Goal: Transaction & Acquisition: Subscribe to service/newsletter

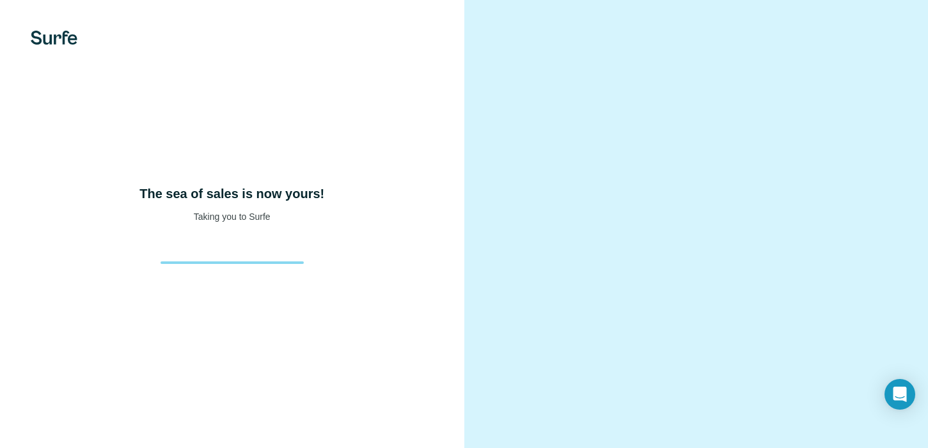
scroll to position [1, 0]
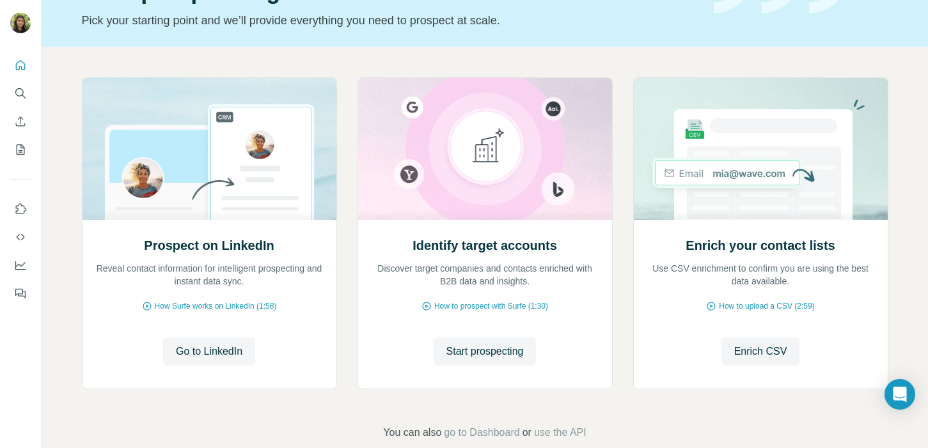
scroll to position [104, 0]
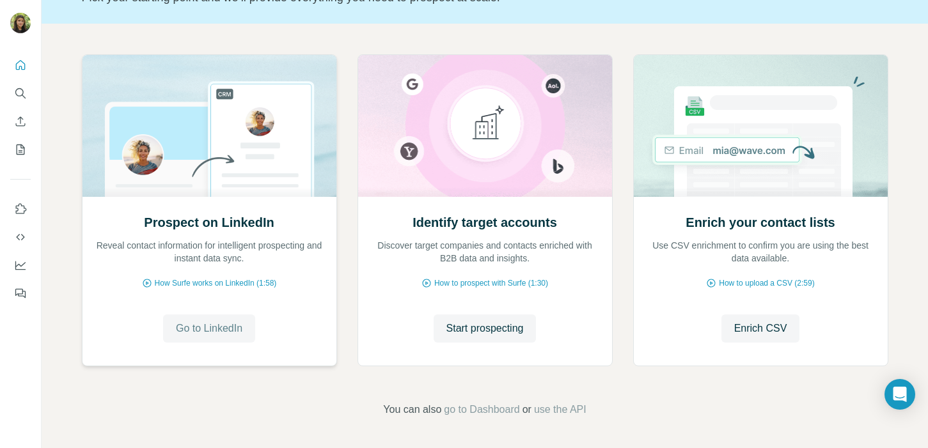
click at [202, 330] on span "Go to LinkedIn" at bounding box center [209, 328] width 67 height 15
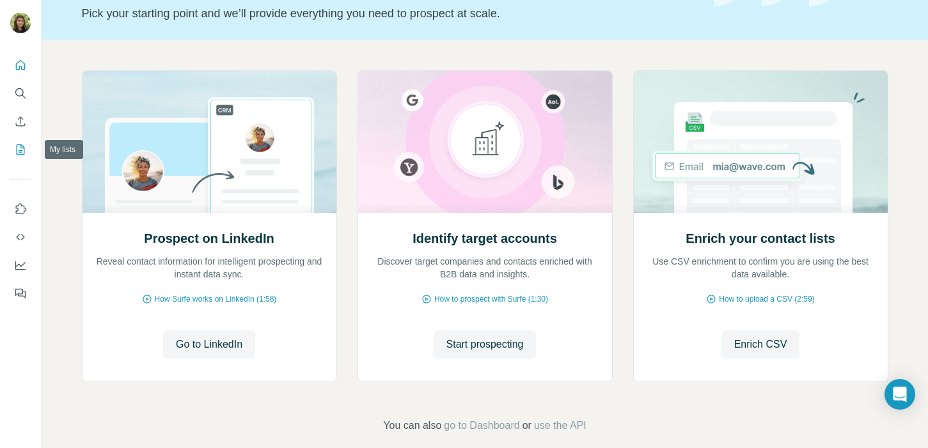
click at [24, 155] on icon "My lists" at bounding box center [20, 149] width 13 height 13
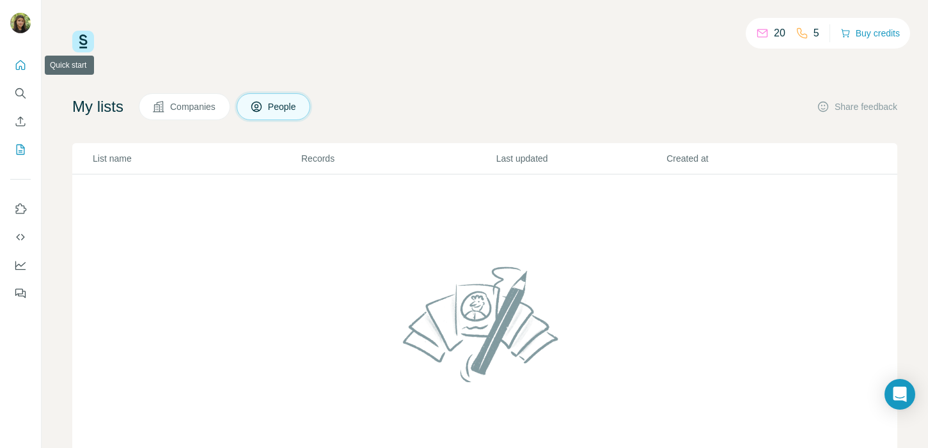
click at [16, 63] on icon "Quick start" at bounding box center [20, 65] width 13 height 13
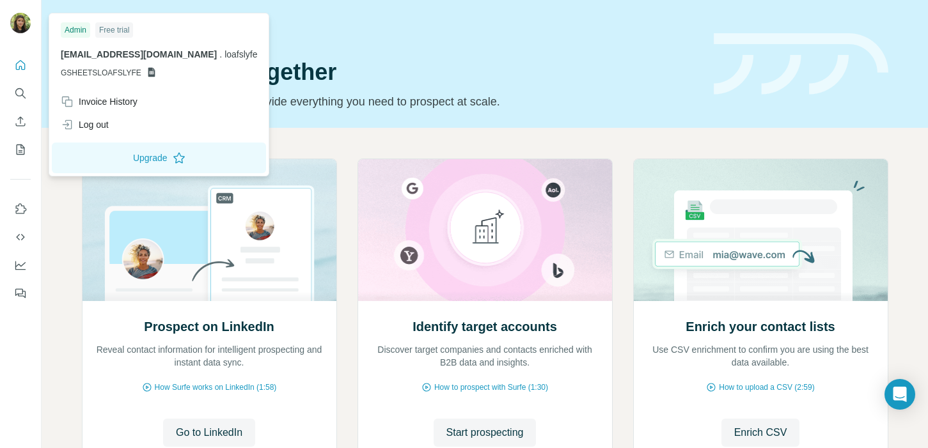
click at [22, 24] on img at bounding box center [20, 23] width 20 height 20
click at [106, 127] on div "Log out" at bounding box center [85, 124] width 48 height 13
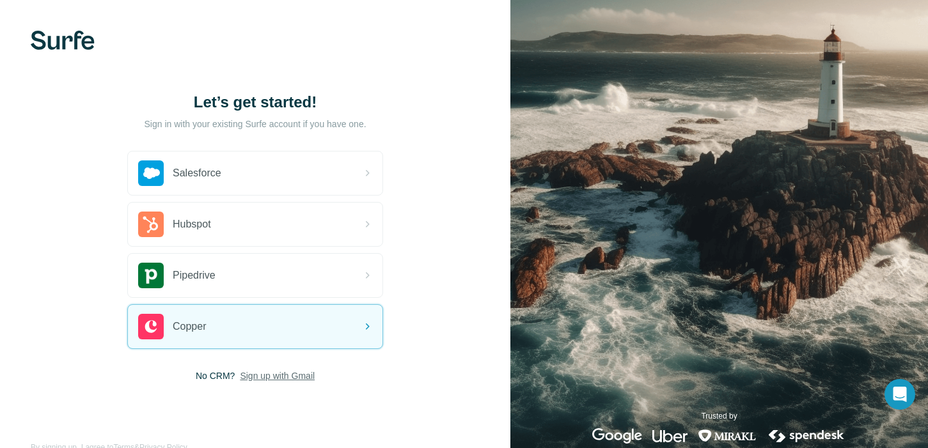
click at [266, 372] on span "Sign up with Gmail" at bounding box center [277, 376] width 75 height 13
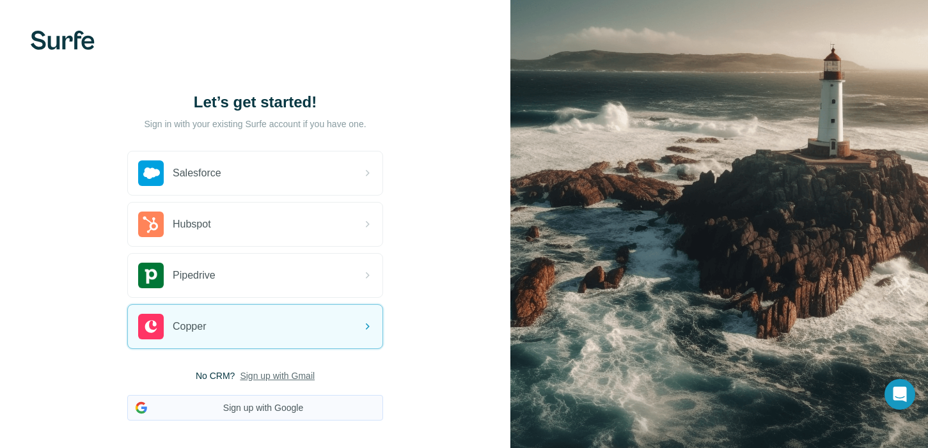
click at [262, 405] on button "Sign up with Google" at bounding box center [255, 408] width 256 height 26
